Goal: Transaction & Acquisition: Subscribe to service/newsletter

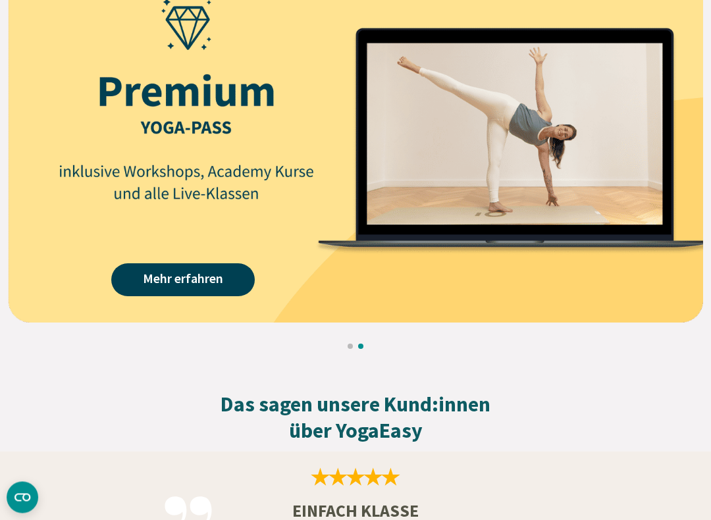
scroll to position [1770, 0]
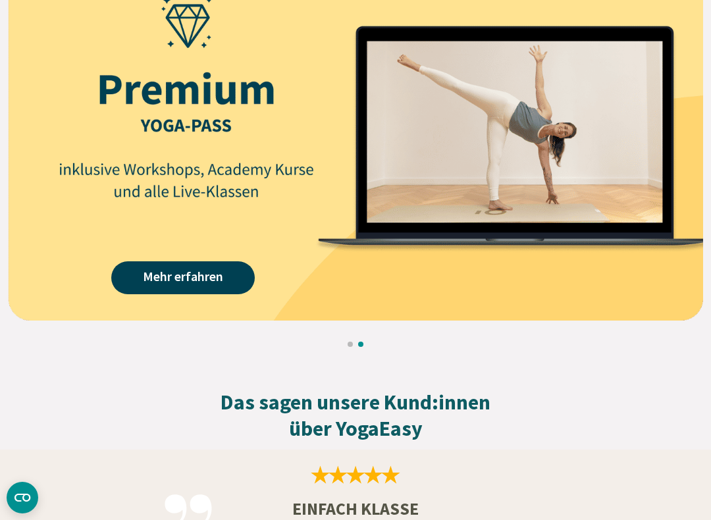
click at [181, 263] on link "Mehr erfahren" at bounding box center [183, 277] width 144 height 33
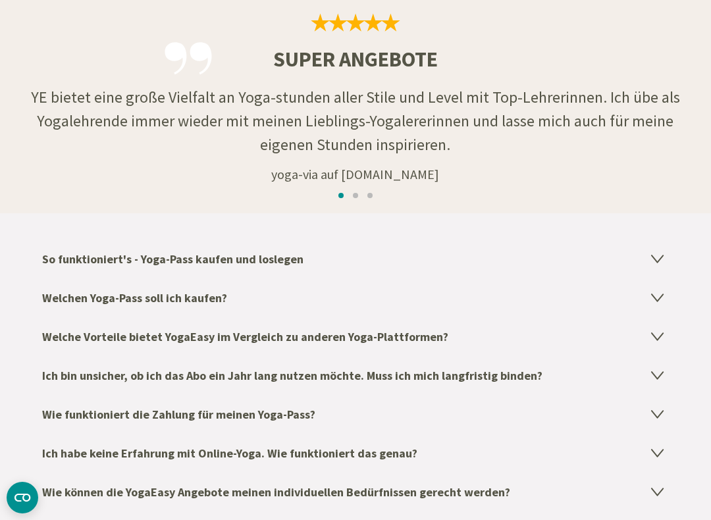
scroll to position [2078, 0]
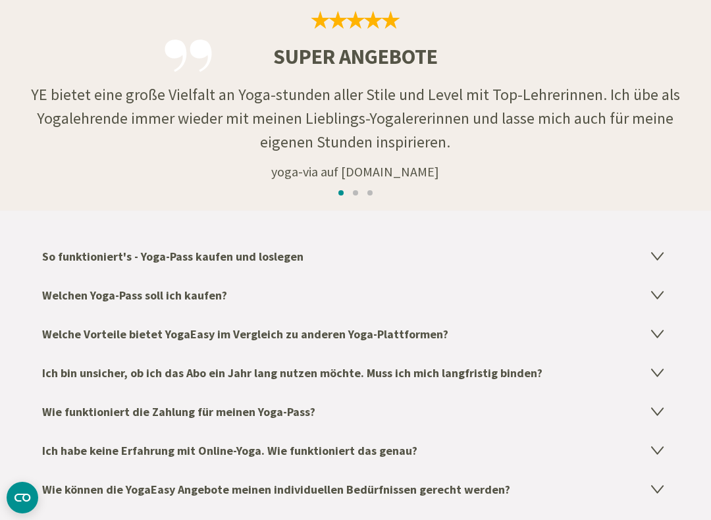
click at [658, 292] on icon at bounding box center [657, 295] width 11 height 7
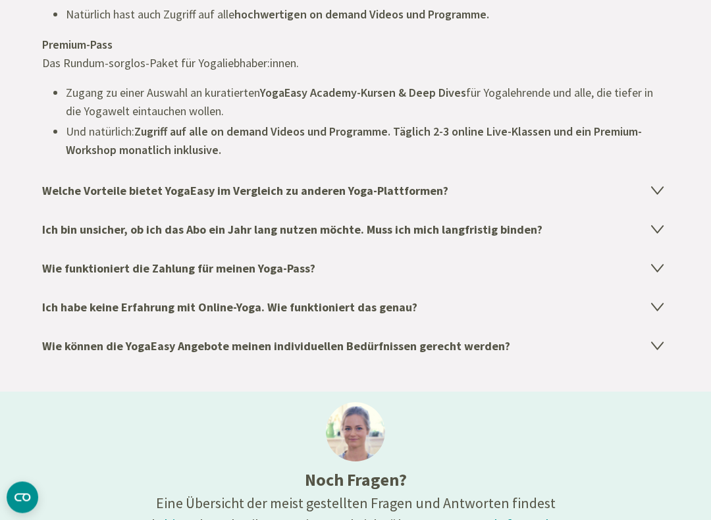
scroll to position [2592, 0]
click at [651, 185] on icon at bounding box center [658, 190] width 16 height 16
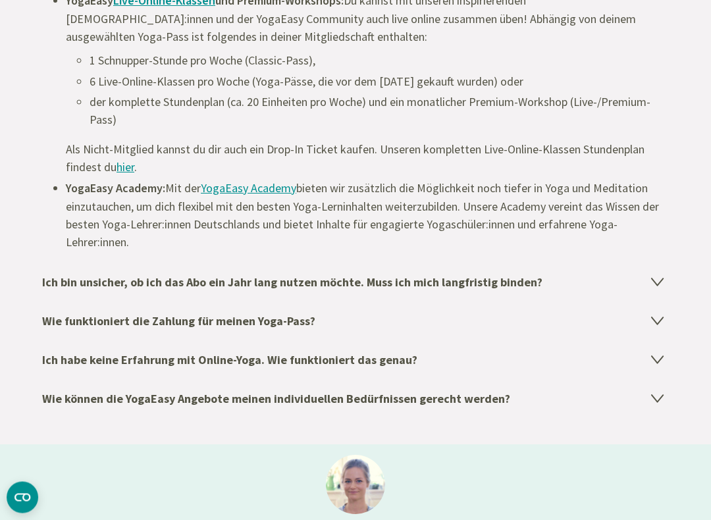
scroll to position [2562, 0]
click at [130, 165] on link "hier" at bounding box center [126, 166] width 18 height 15
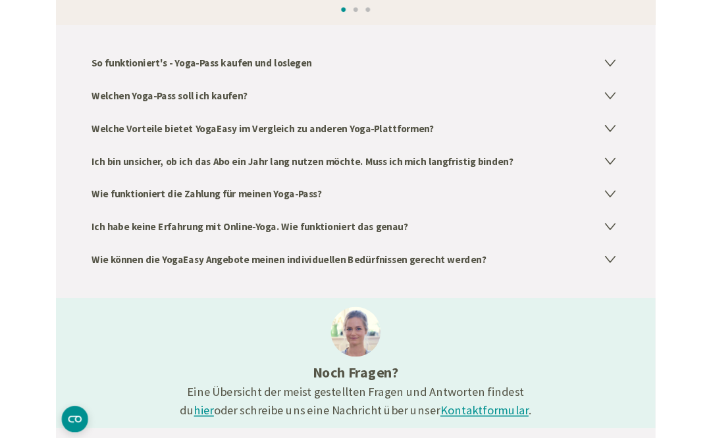
scroll to position [2259, 0]
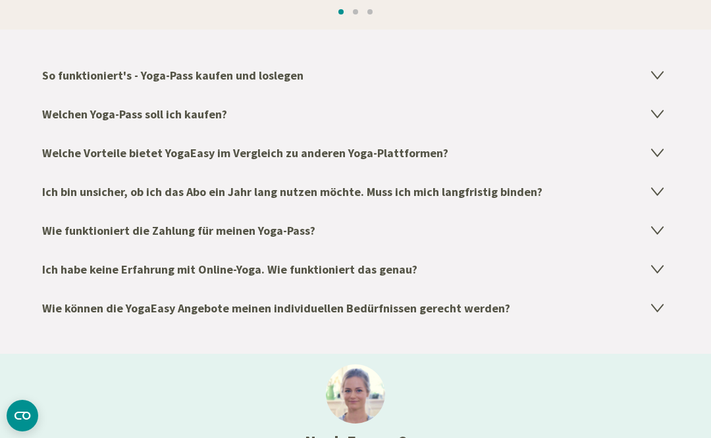
click at [662, 183] on icon at bounding box center [658, 191] width 16 height 16
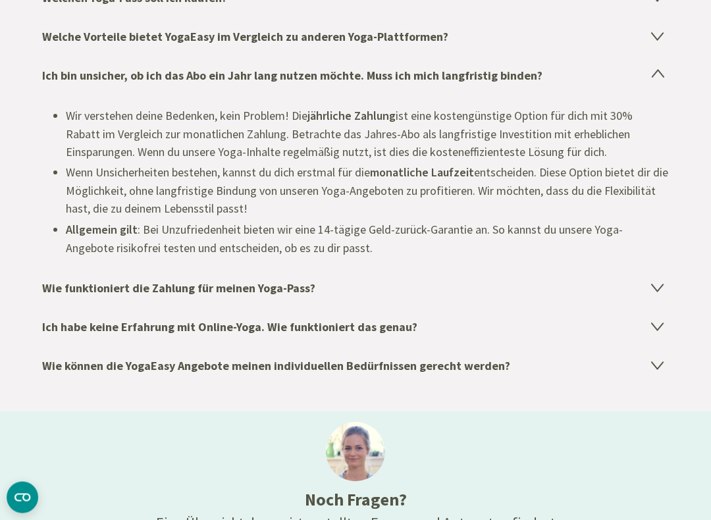
scroll to position [2377, 0]
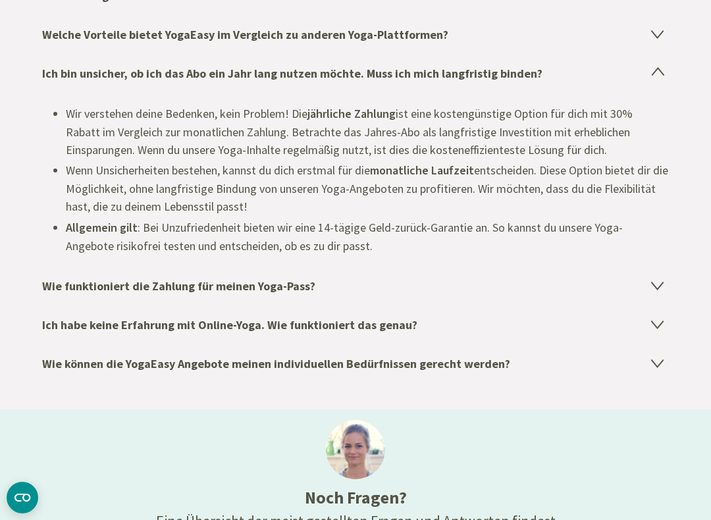
click at [658, 282] on icon at bounding box center [657, 285] width 11 height 7
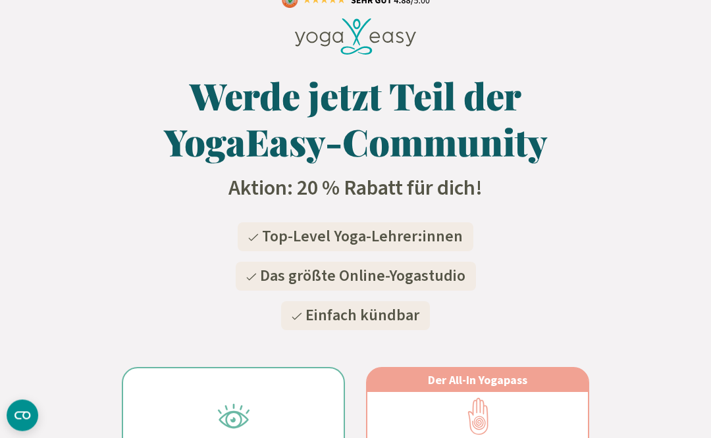
scroll to position [0, 0]
